Goal: Navigation & Orientation: Find specific page/section

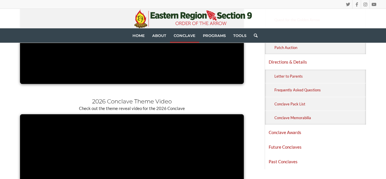
scroll to position [371, 0]
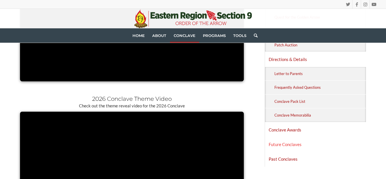
click at [285, 144] on link "Future Conclaves" at bounding box center [315, 144] width 101 height 14
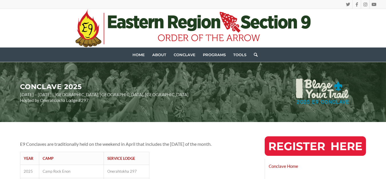
click at [196, 23] on icon at bounding box center [191, 24] width 9 height 13
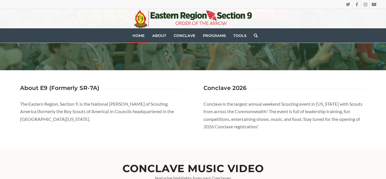
scroll to position [123, 0]
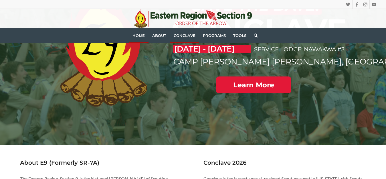
click at [178, 36] on span "Conclave" at bounding box center [185, 35] width 22 height 5
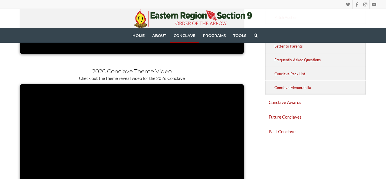
scroll to position [404, 0]
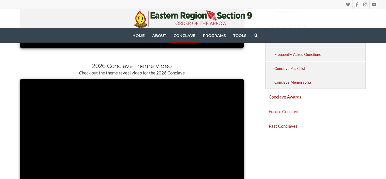
click at [293, 110] on link "Future Conclaves" at bounding box center [315, 111] width 101 height 14
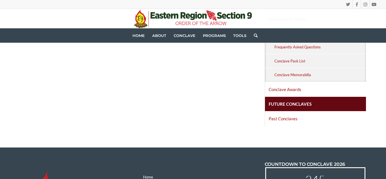
scroll to position [359, 0]
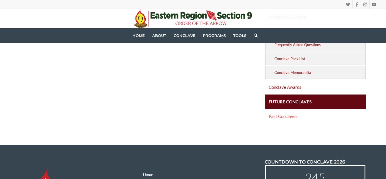
click at [283, 117] on link "Past Conclaves" at bounding box center [315, 116] width 101 height 14
